Goal: Task Accomplishment & Management: Use online tool/utility

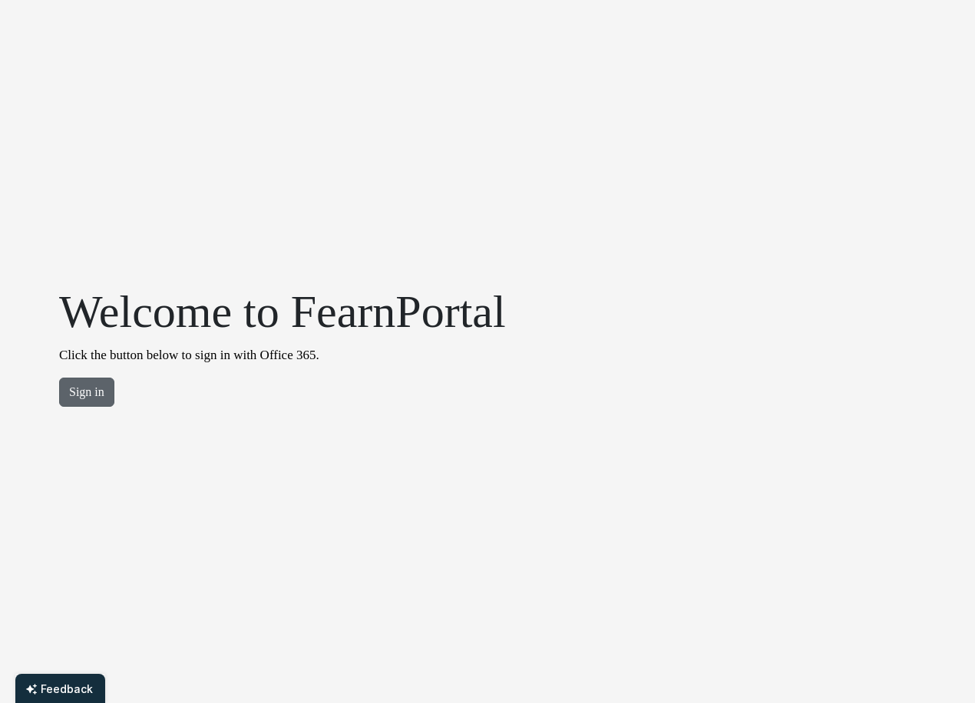
click at [110, 390] on button "Sign in" at bounding box center [86, 392] width 55 height 29
click at [91, 395] on button "Sign in" at bounding box center [86, 392] width 55 height 29
